Goal: Task Accomplishment & Management: Manage account settings

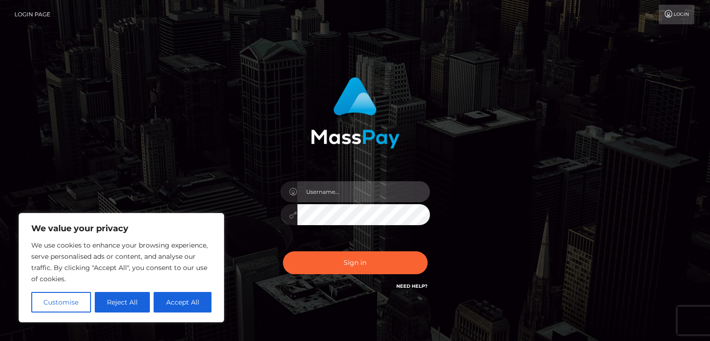
click at [332, 194] on input "text" at bounding box center [363, 191] width 133 height 21
click at [312, 195] on input "text" at bounding box center [363, 191] width 133 height 21
type input "m"
type input "odinasamiraa"
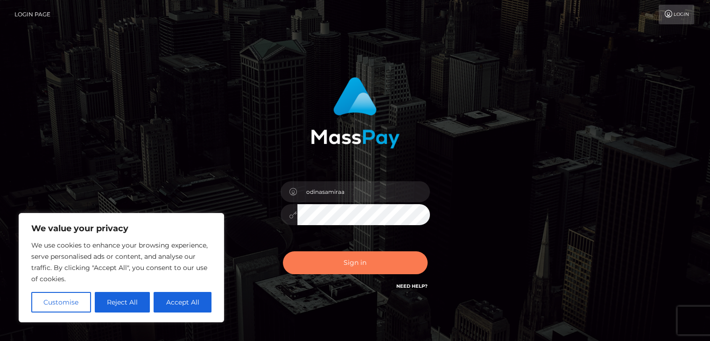
click at [395, 262] on button "Sign in" at bounding box center [355, 262] width 145 height 23
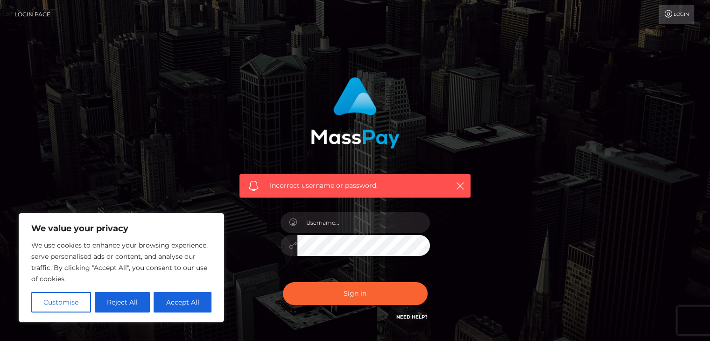
click at [418, 317] on link "Need Help?" at bounding box center [411, 317] width 31 height 6
click at [183, 302] on button "Accept All" at bounding box center [183, 302] width 58 height 21
checkbox input "true"
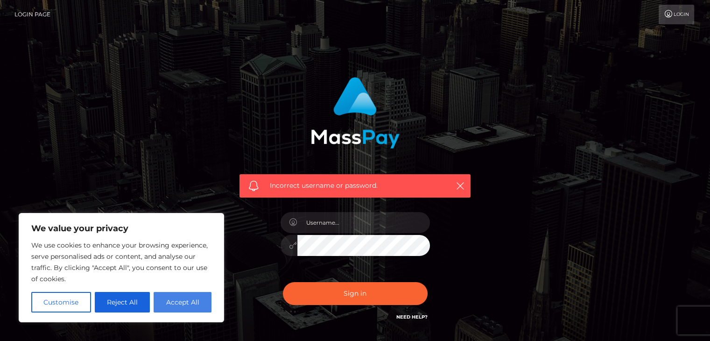
checkbox input "true"
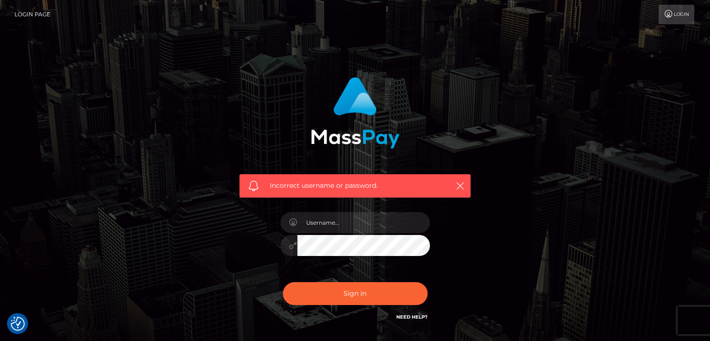
click at [343, 113] on img at bounding box center [355, 112] width 89 height 71
click at [37, 18] on link "Login Page" at bounding box center [32, 15] width 36 height 20
